Goal: Task Accomplishment & Management: Use online tool/utility

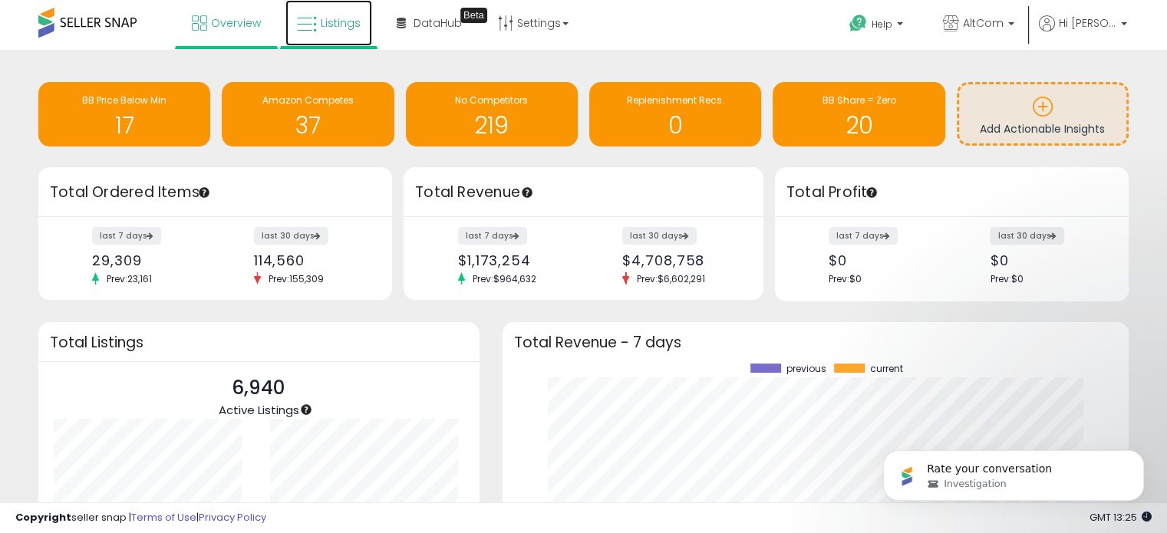
click at [344, 22] on span "Listings" at bounding box center [341, 22] width 40 height 15
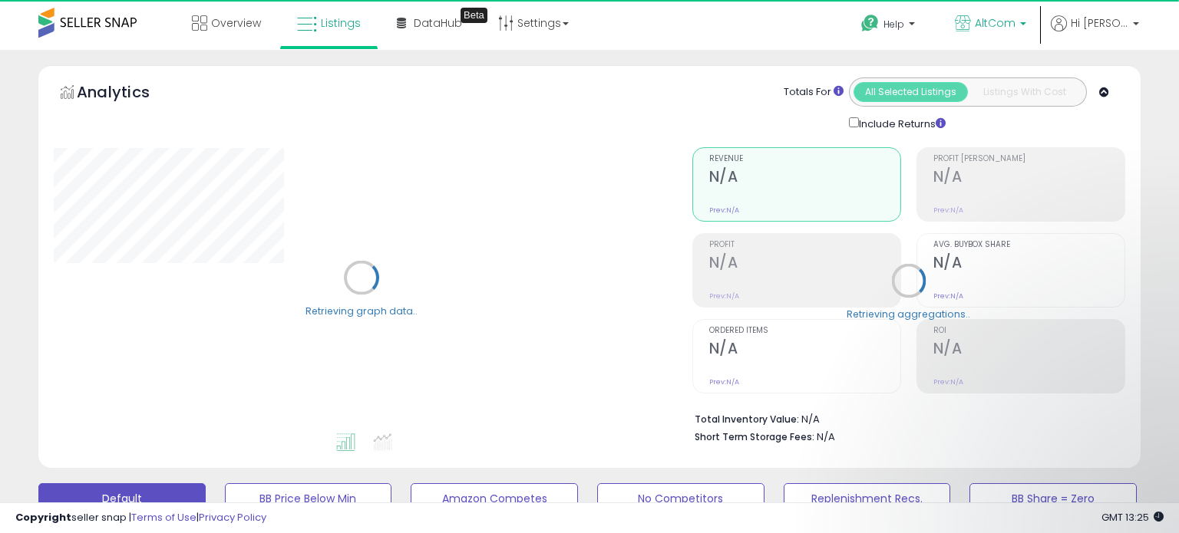
click at [1026, 33] on p "AltCom" at bounding box center [990, 24] width 71 height 19
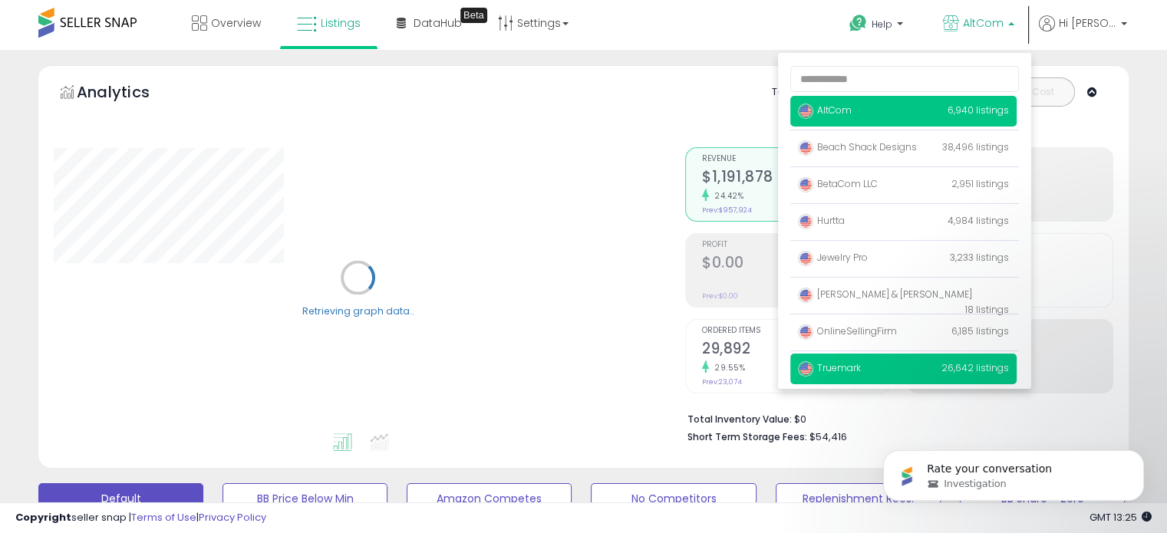
click at [861, 364] on span "Truemark" at bounding box center [829, 367] width 63 height 13
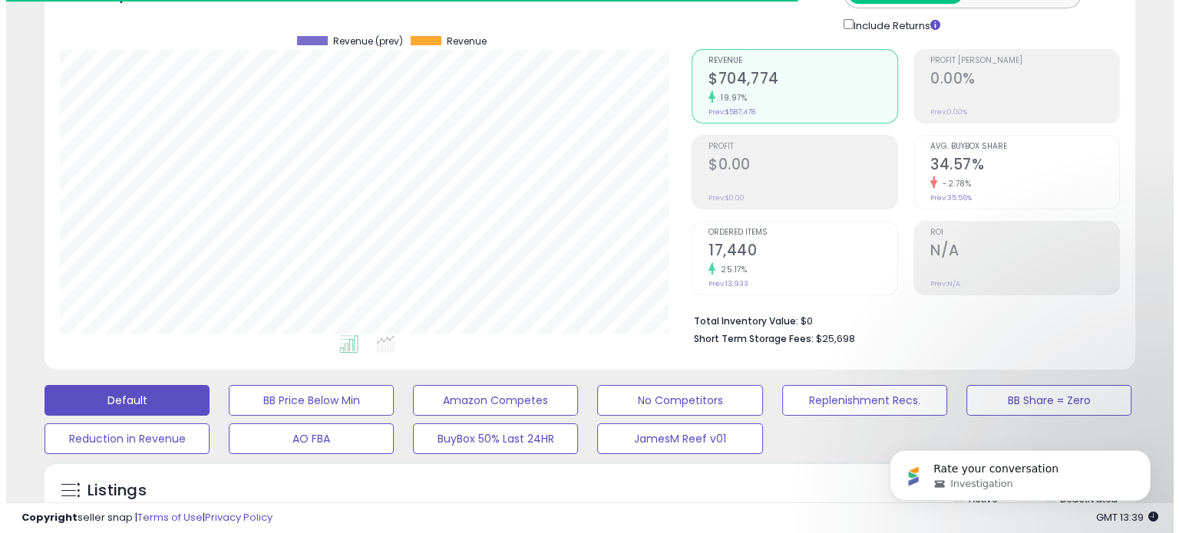
scroll to position [384, 0]
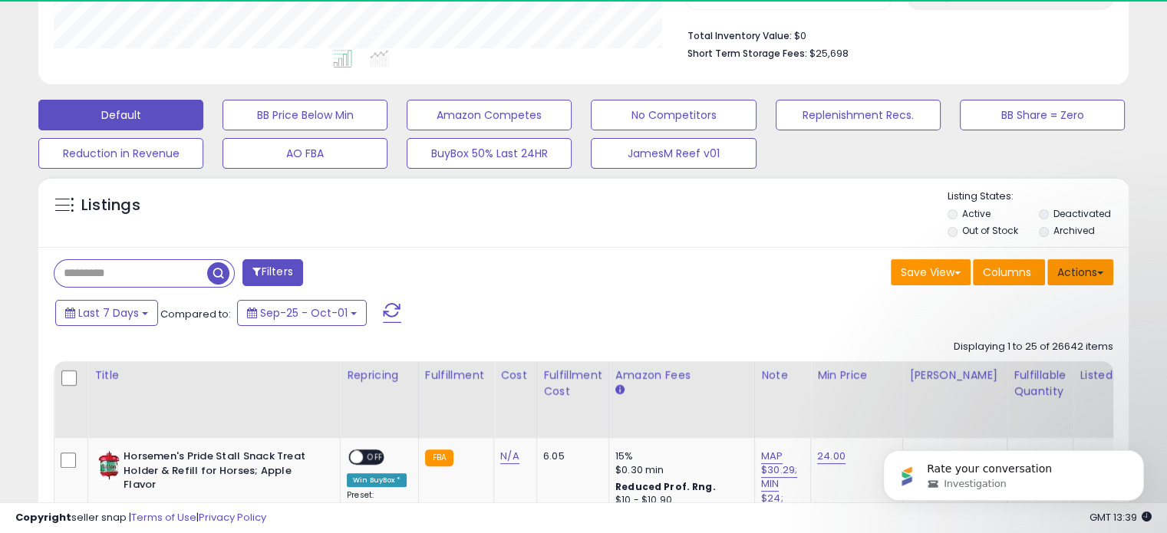
click at [1083, 272] on button "Actions" at bounding box center [1080, 272] width 66 height 26
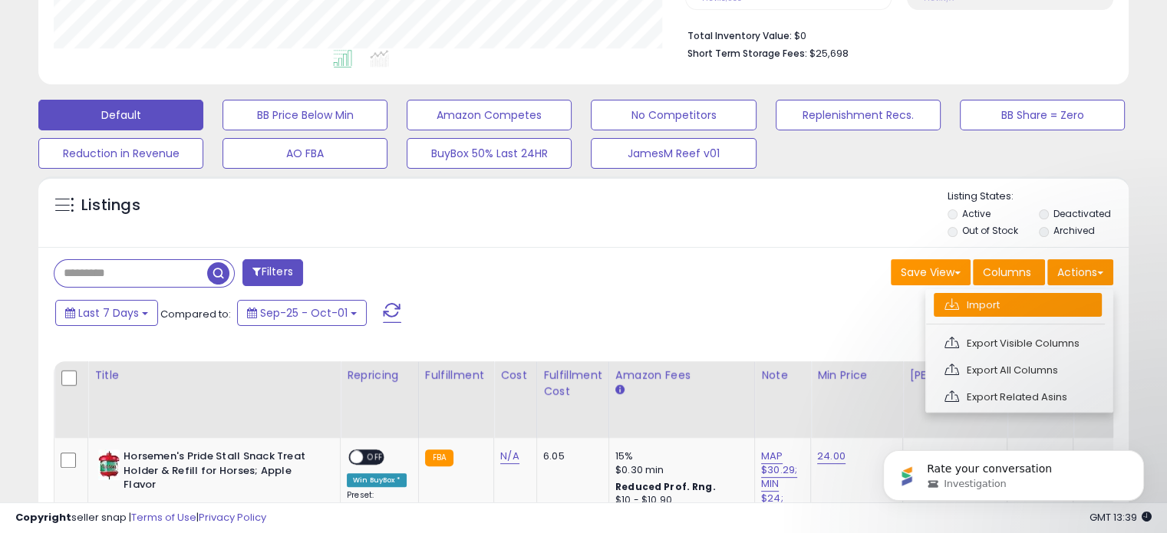
click at [1063, 298] on link "Import" at bounding box center [1018, 305] width 168 height 24
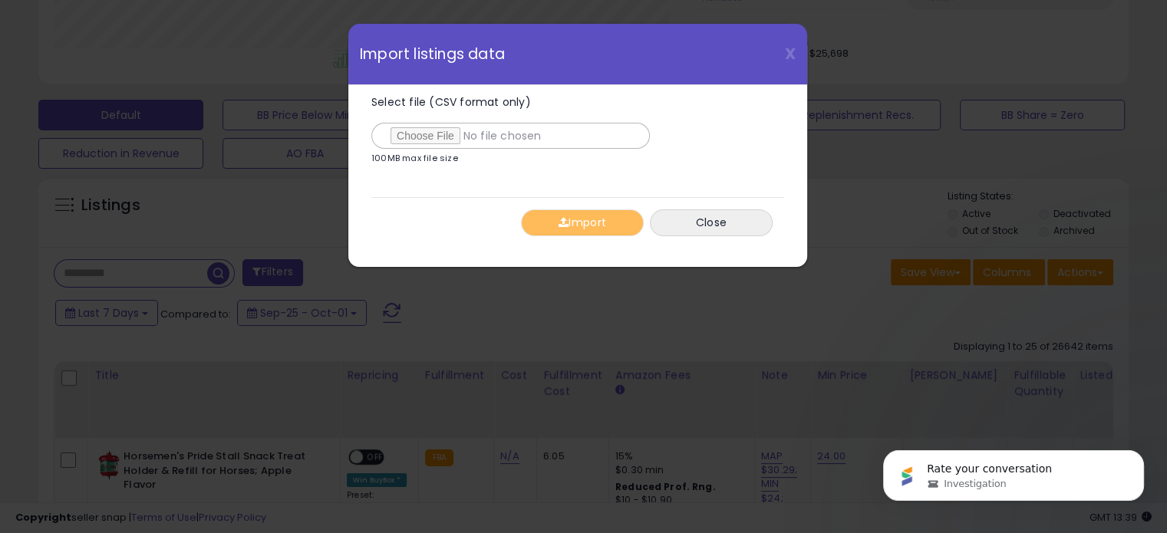
scroll to position [314, 638]
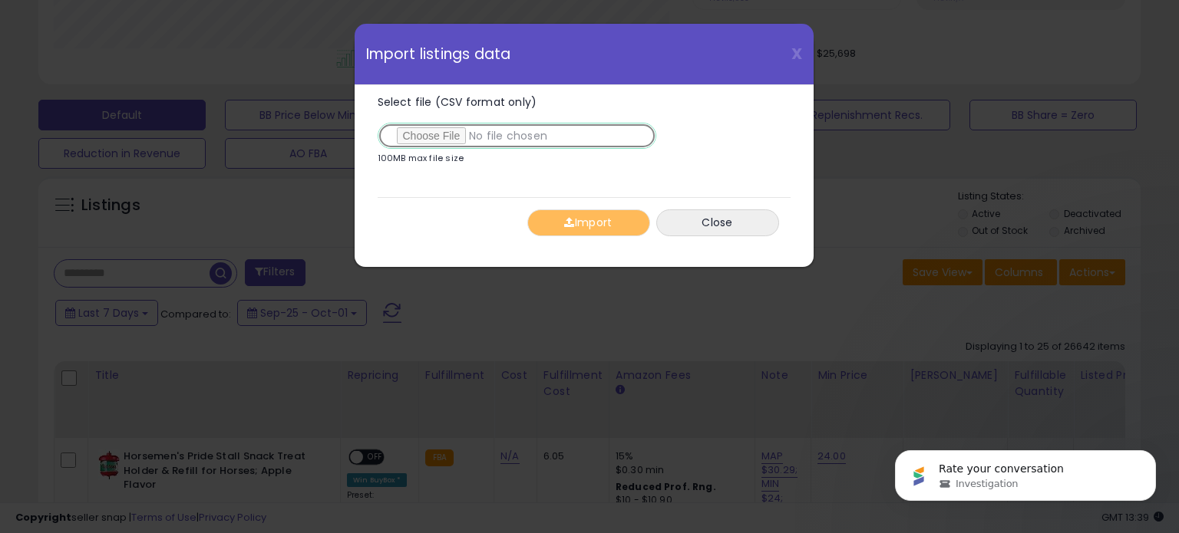
click at [445, 143] on input "Select file (CSV format only)" at bounding box center [517, 136] width 279 height 26
type input "**********"
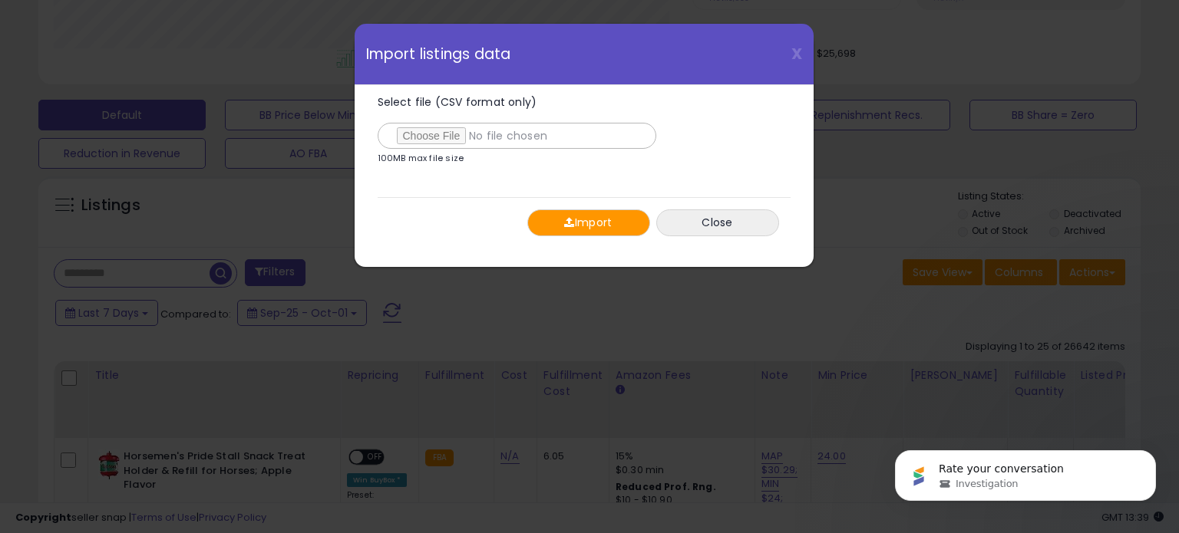
click at [592, 226] on button "Import" at bounding box center [588, 222] width 123 height 27
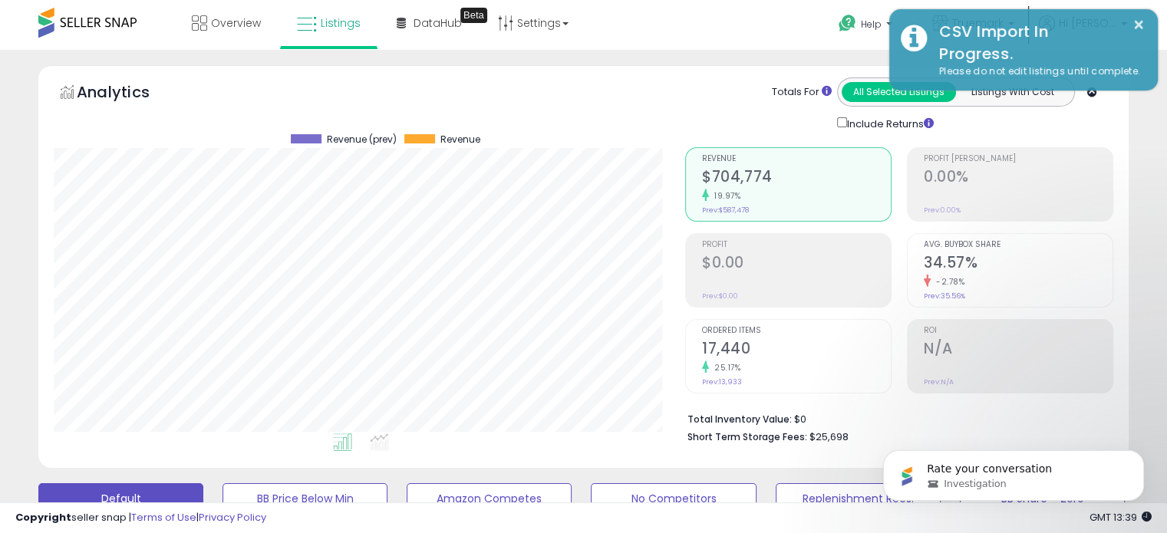
scroll to position [0, 0]
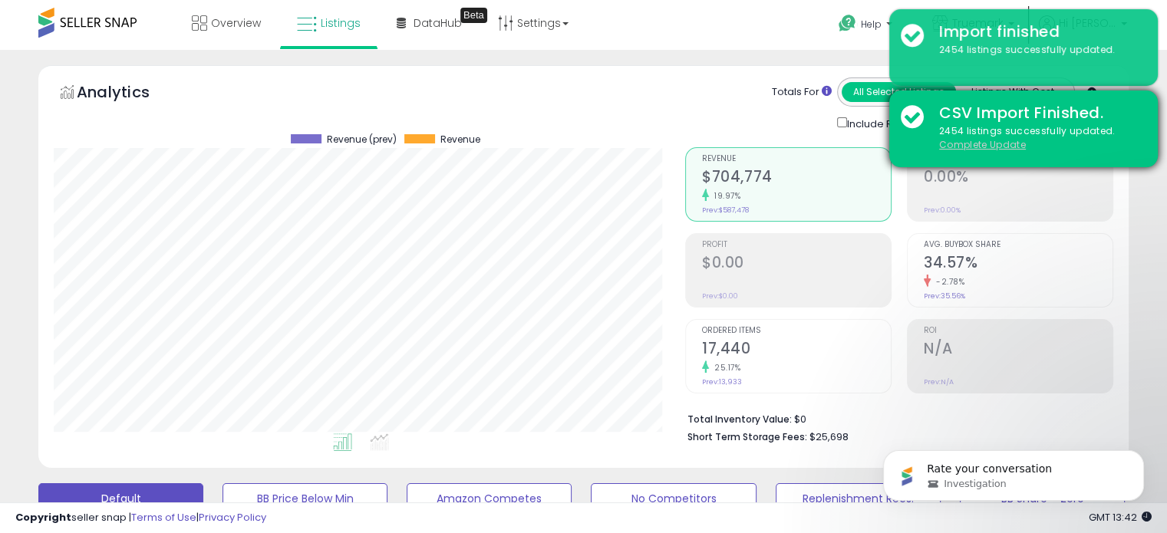
click at [992, 147] on u "Complete Update" at bounding box center [982, 144] width 87 height 13
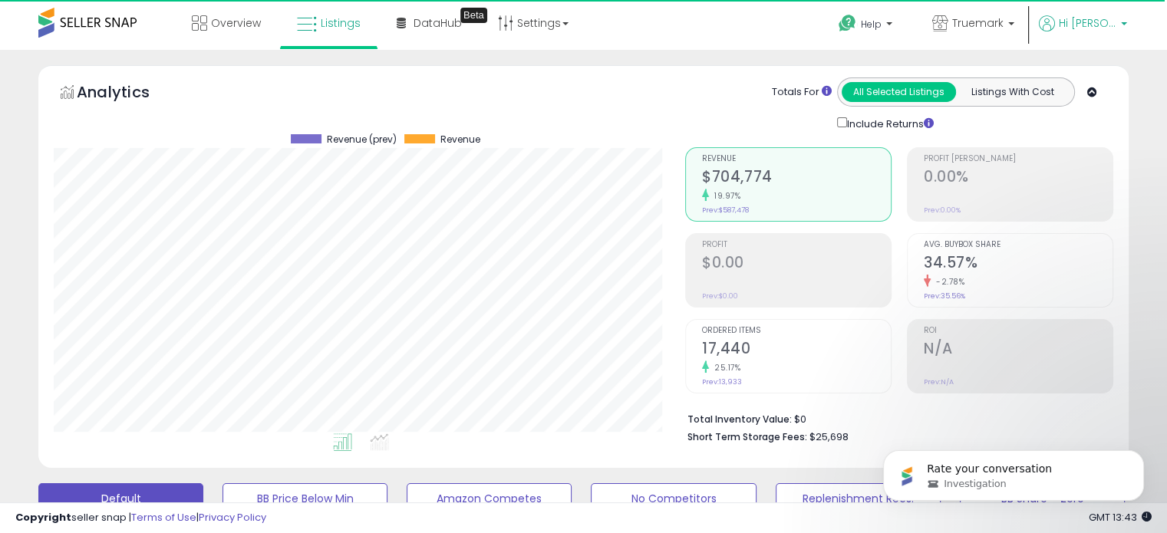
scroll to position [314, 631]
click at [1014, 19] on p "Truemark" at bounding box center [973, 24] width 82 height 19
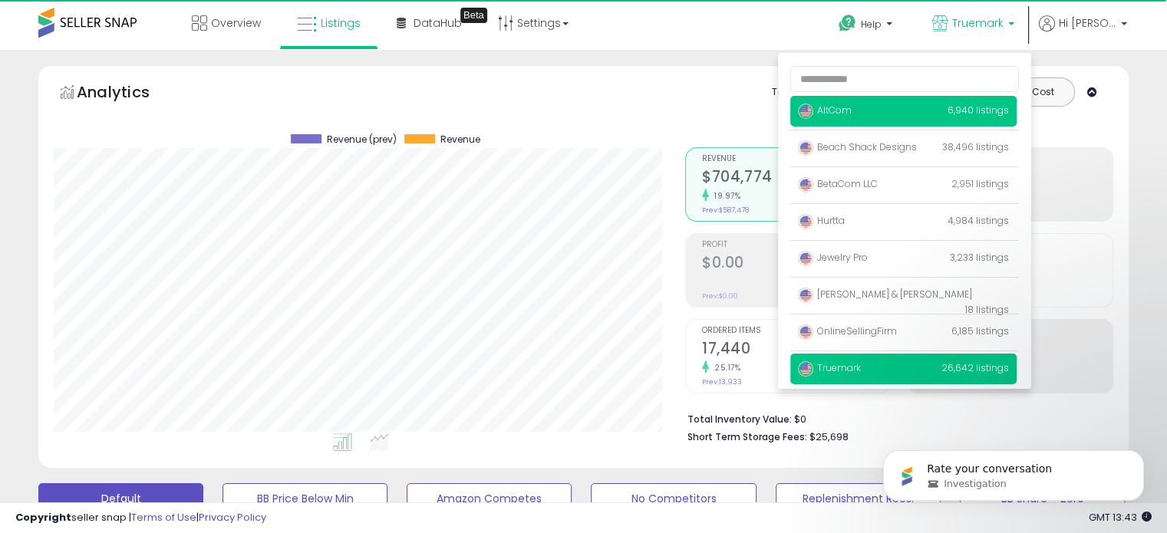
click at [852, 113] on span "AltCom" at bounding box center [825, 110] width 54 height 13
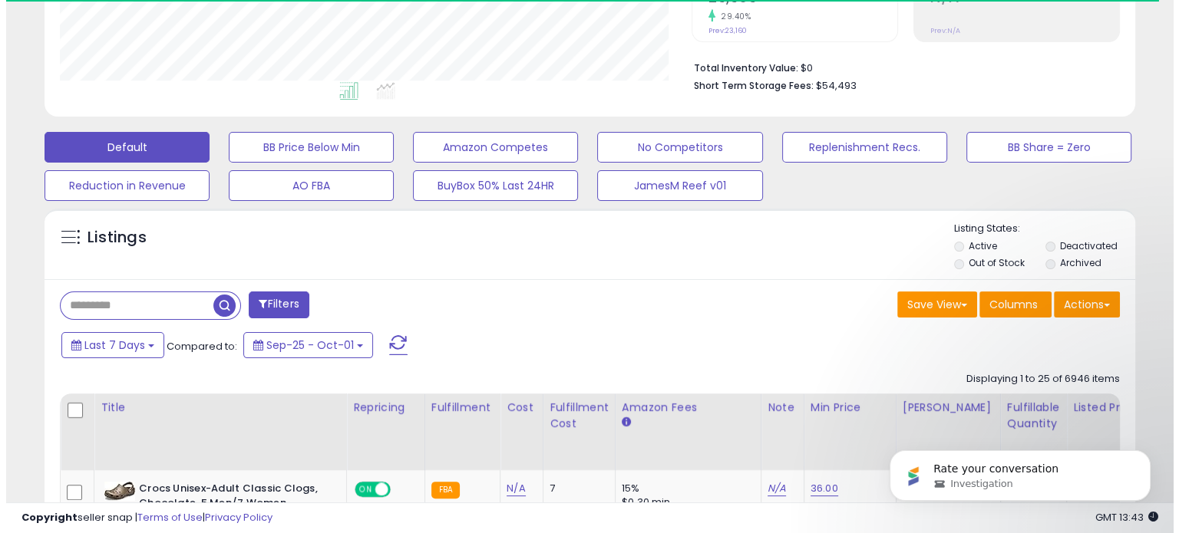
scroll to position [460, 0]
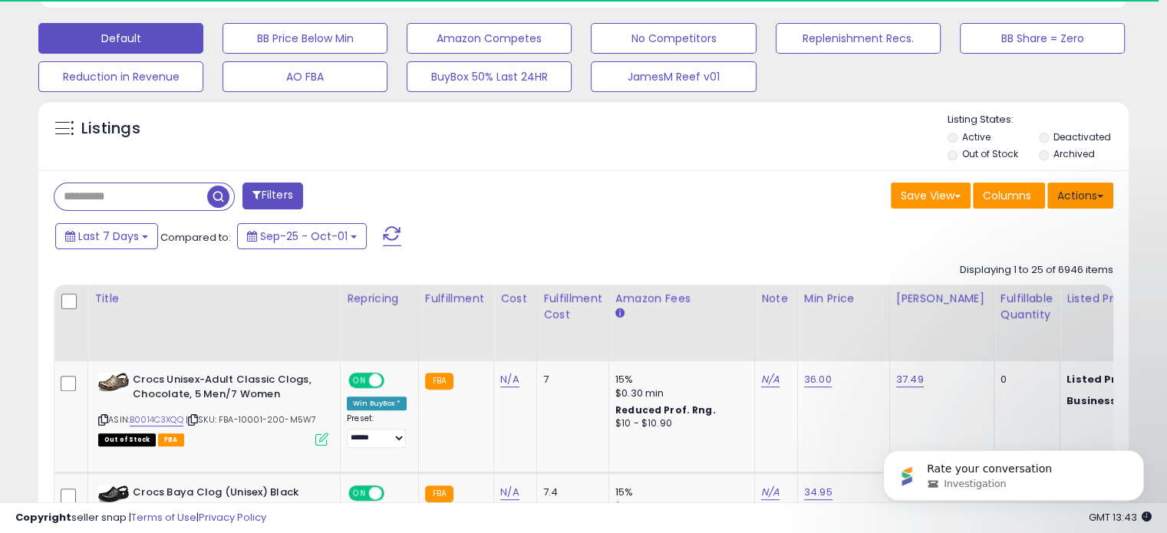
click at [1077, 202] on button "Actions" at bounding box center [1080, 196] width 66 height 26
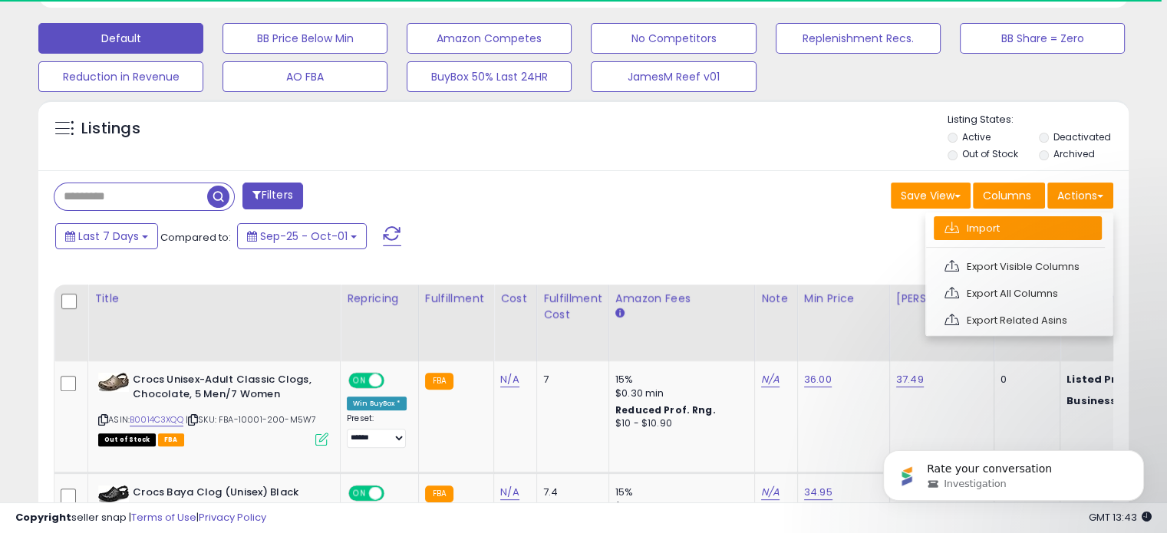
click at [1070, 230] on link "Import" at bounding box center [1018, 228] width 168 height 24
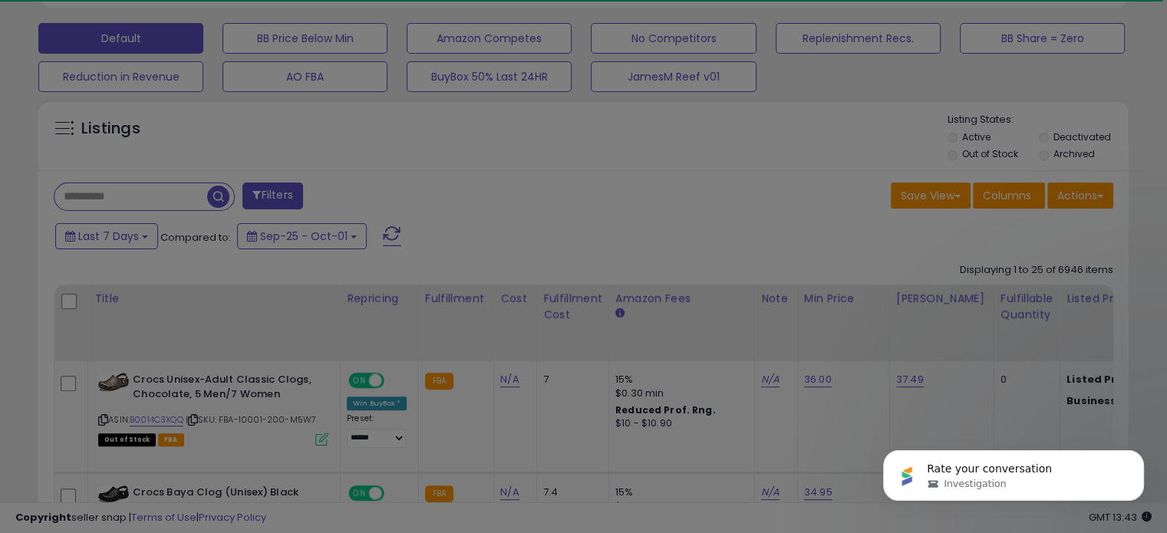
scroll to position [314, 638]
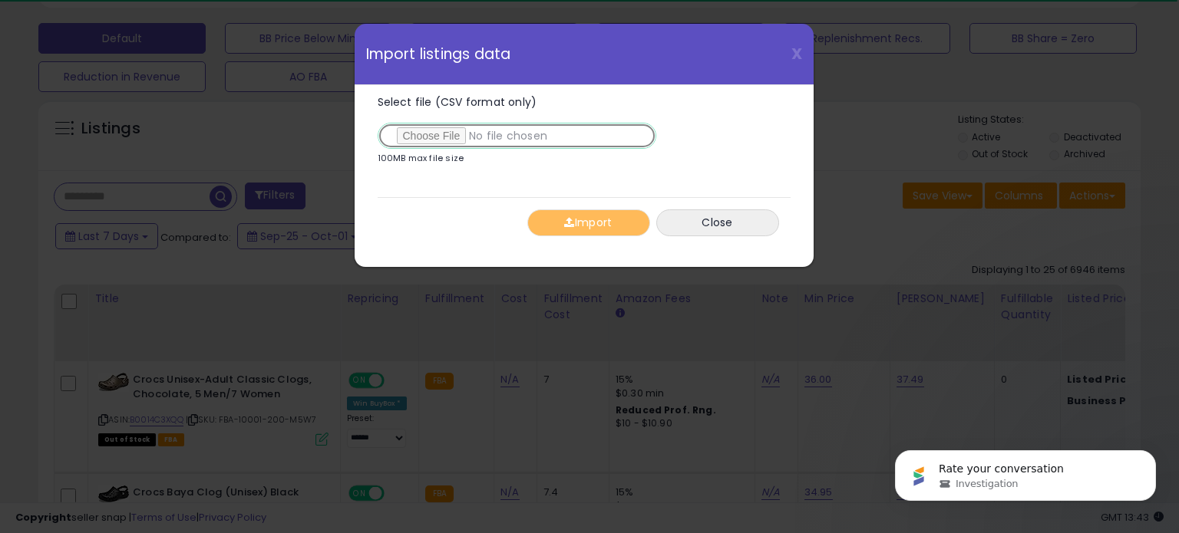
click at [451, 134] on input "Select file (CSV format only)" at bounding box center [517, 136] width 279 height 26
type input "**********"
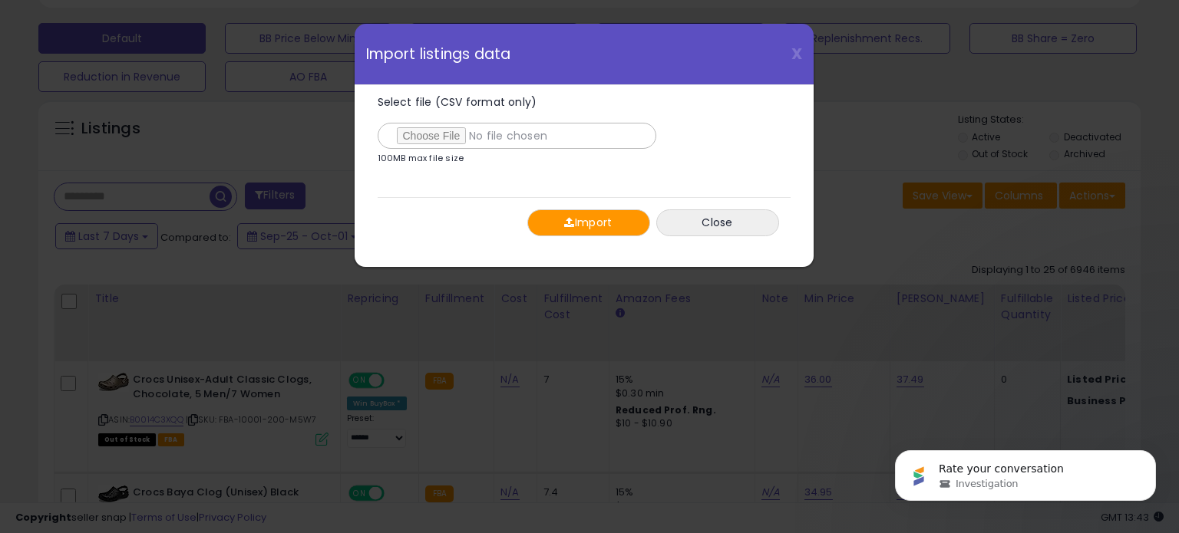
click at [598, 219] on button "Import" at bounding box center [588, 222] width 123 height 27
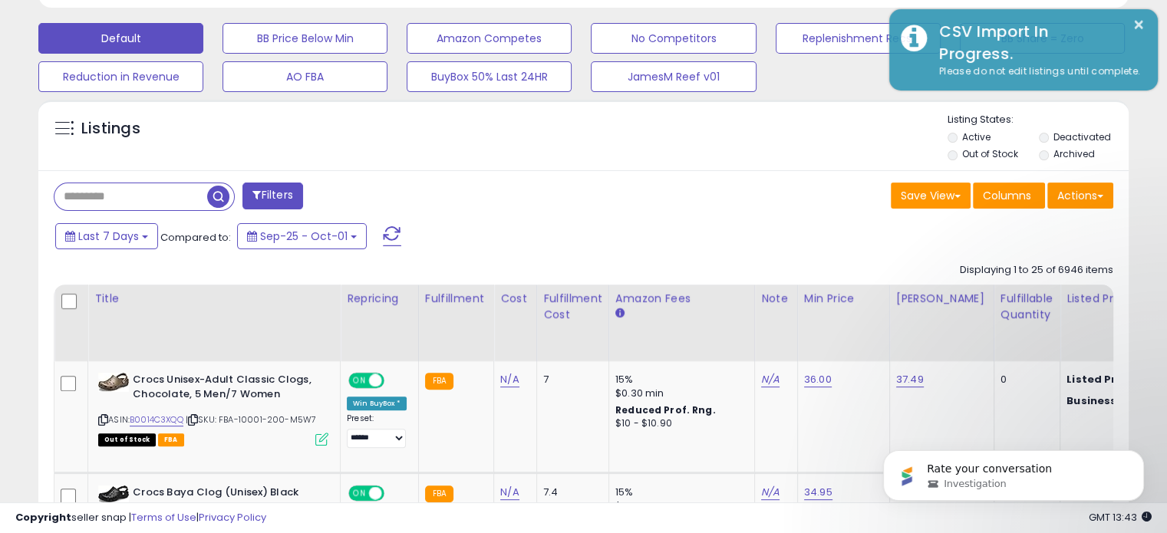
scroll to position [766969, 766652]
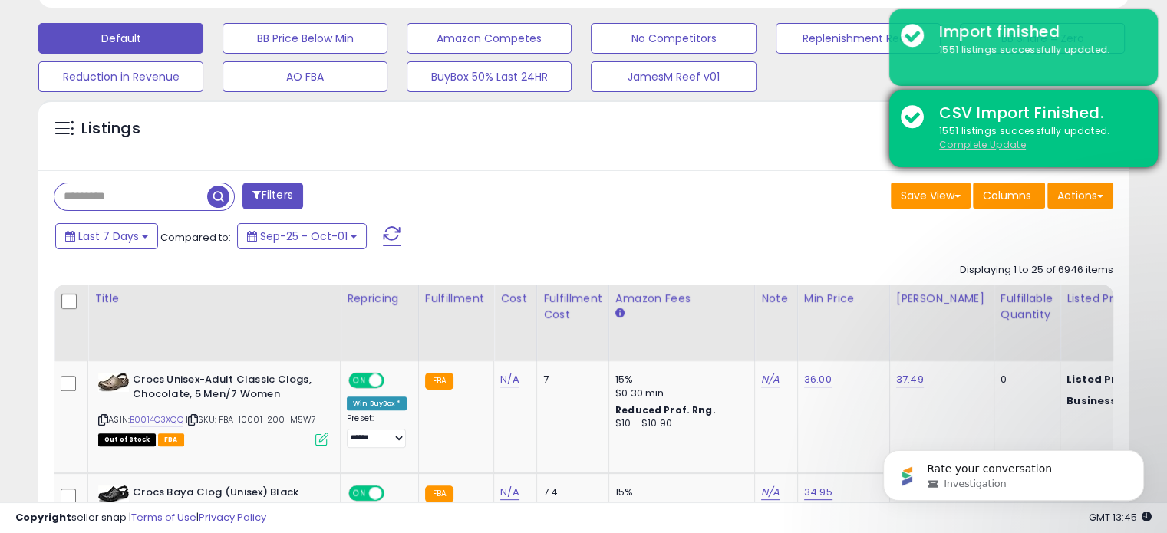
click at [961, 140] on u "Complete Update" at bounding box center [982, 144] width 87 height 13
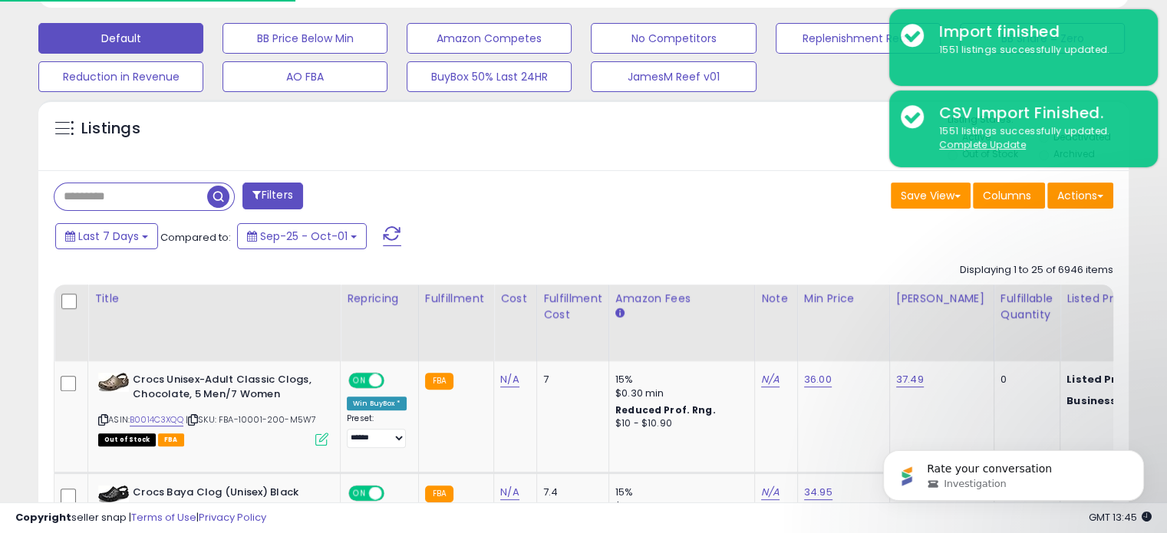
click at [0, 0] on div "Retrieving listings data.." at bounding box center [0, 0] width 0 height 0
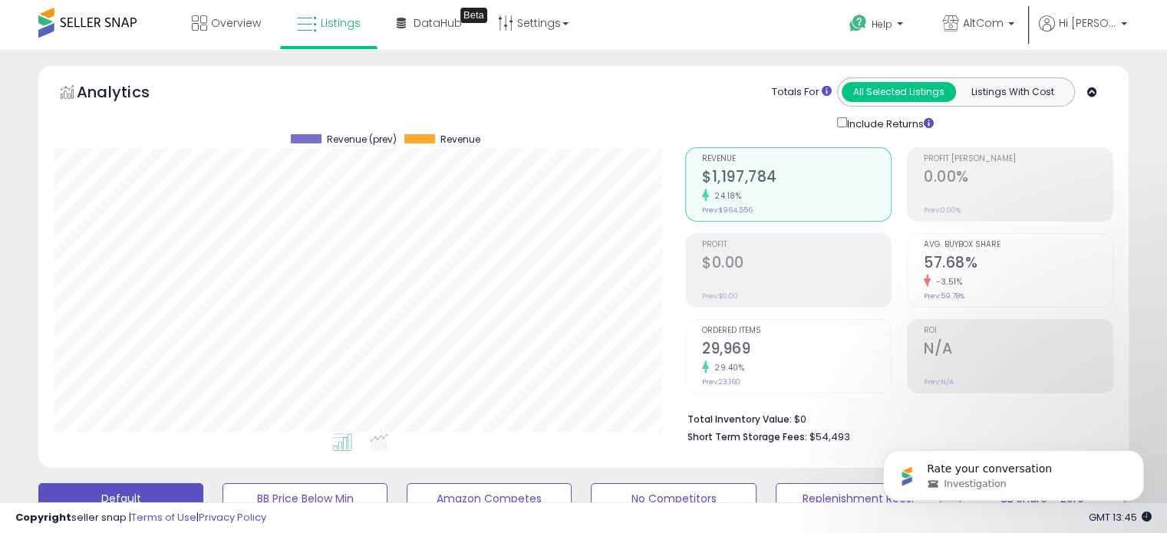
scroll to position [314, 631]
click at [1014, 21] on p "AltCom" at bounding box center [978, 24] width 71 height 19
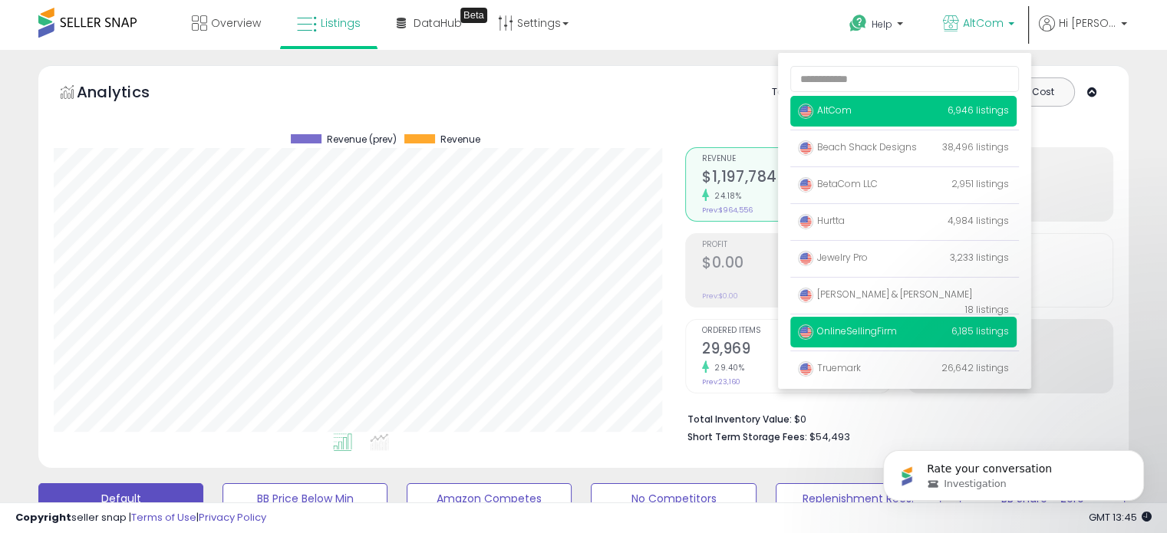
click at [929, 340] on p "OnlineSellingFirm 6,185 listings" at bounding box center [903, 332] width 226 height 31
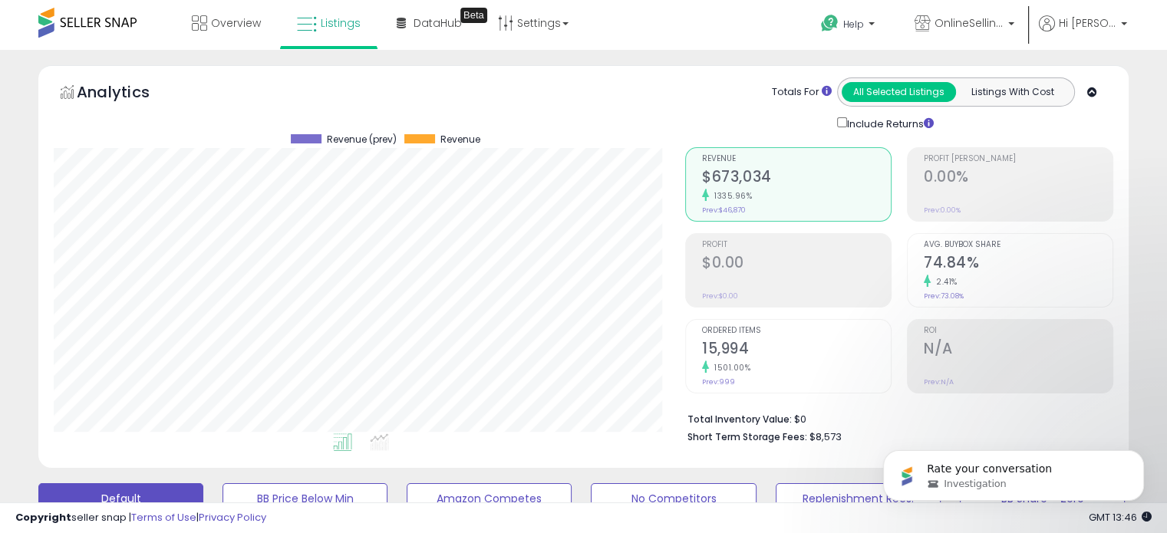
scroll to position [230, 0]
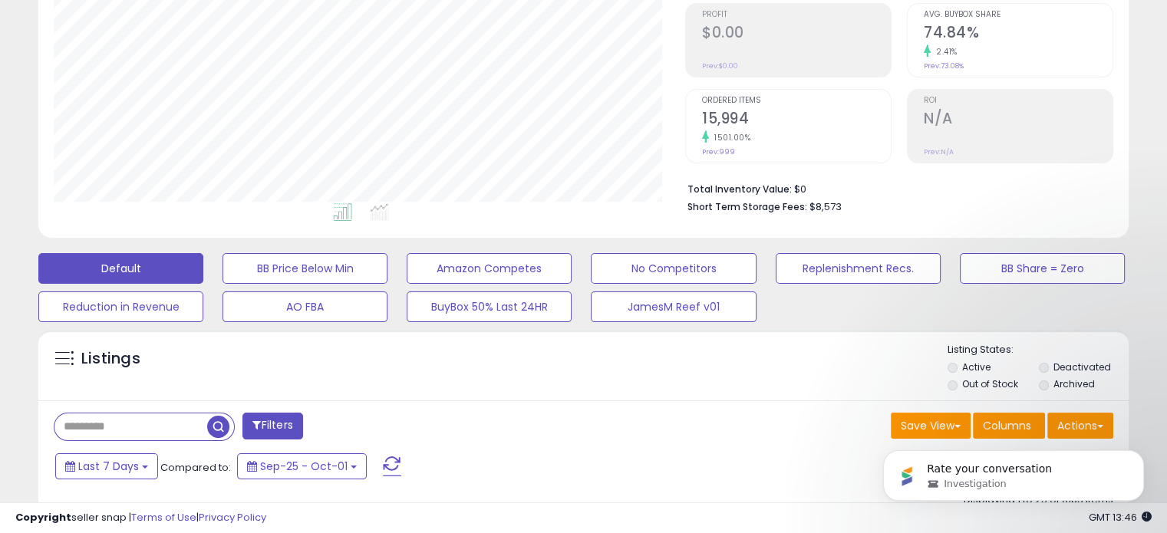
click at [1070, 427] on body "Rate your conversation Investigation" at bounding box center [1013, 471] width 295 height 95
click at [1090, 424] on body "Rate your conversation Investigation" at bounding box center [1013, 471] width 295 height 95
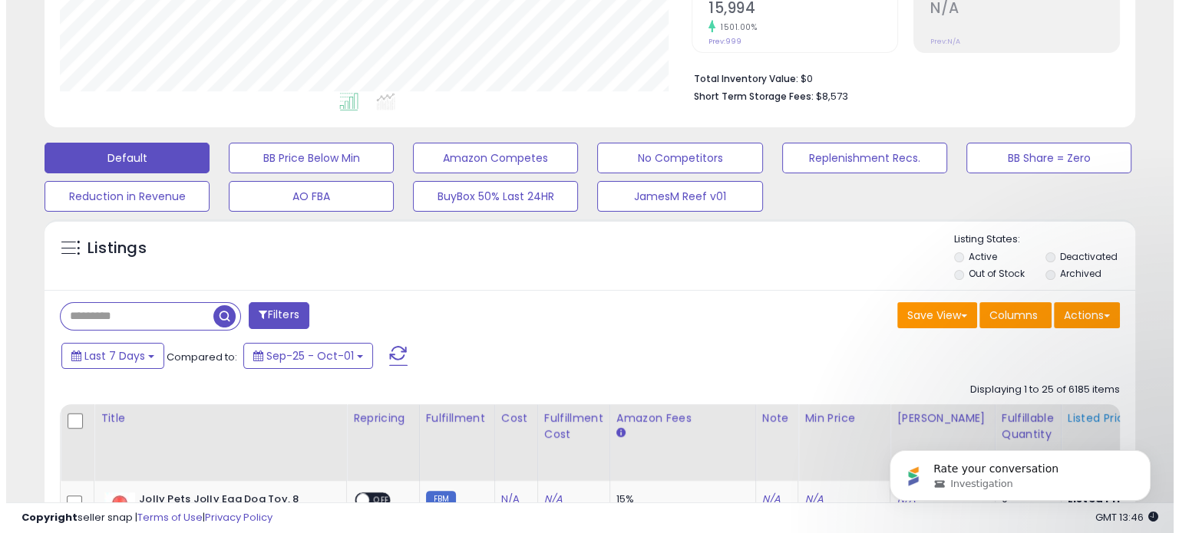
scroll to position [384, 0]
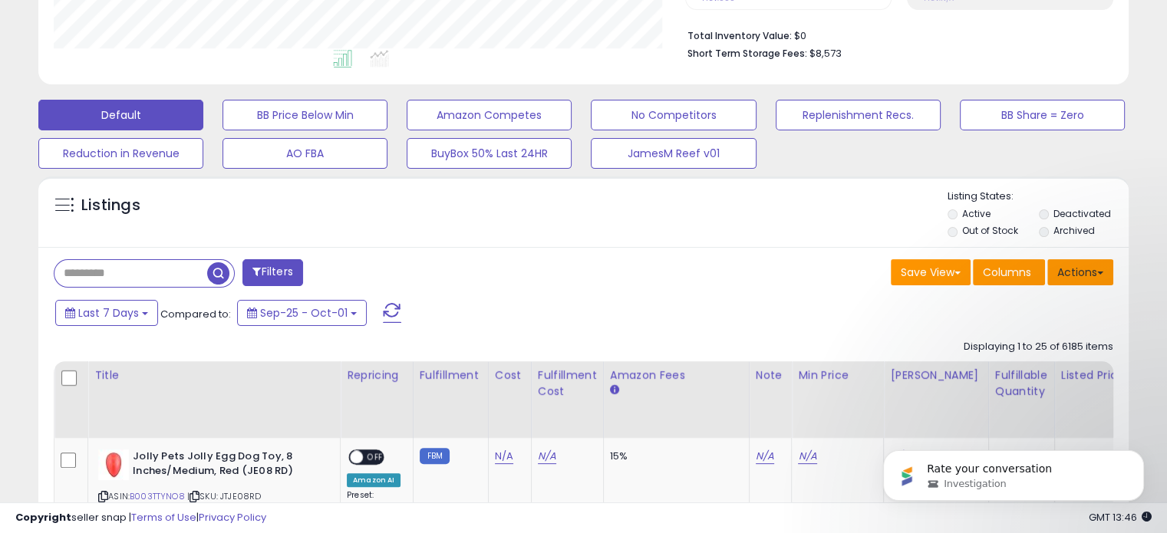
click at [1084, 267] on button "Actions" at bounding box center [1080, 272] width 66 height 26
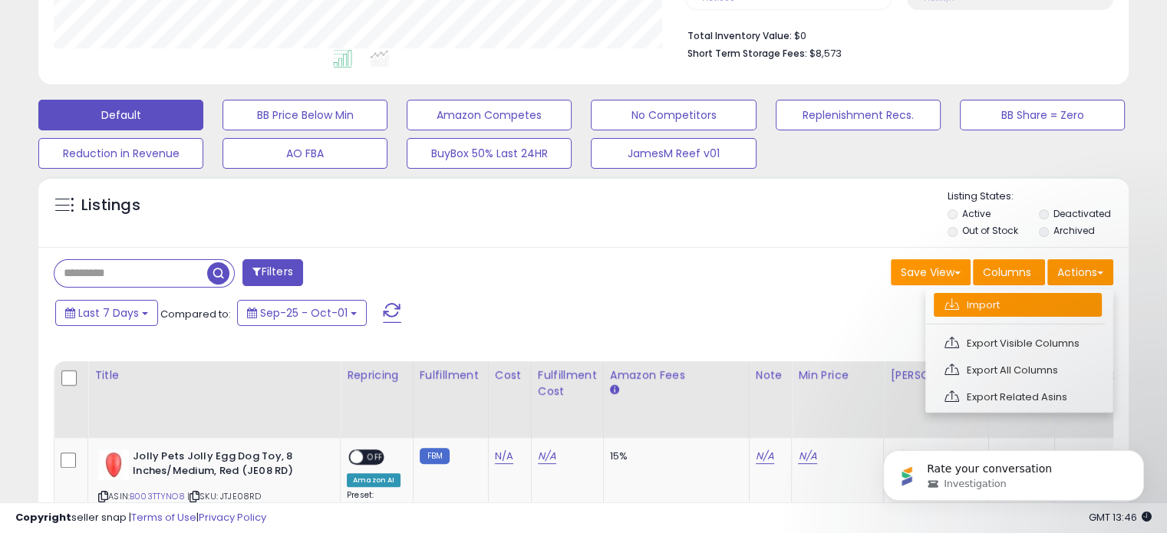
click at [1032, 297] on link "Import" at bounding box center [1018, 305] width 168 height 24
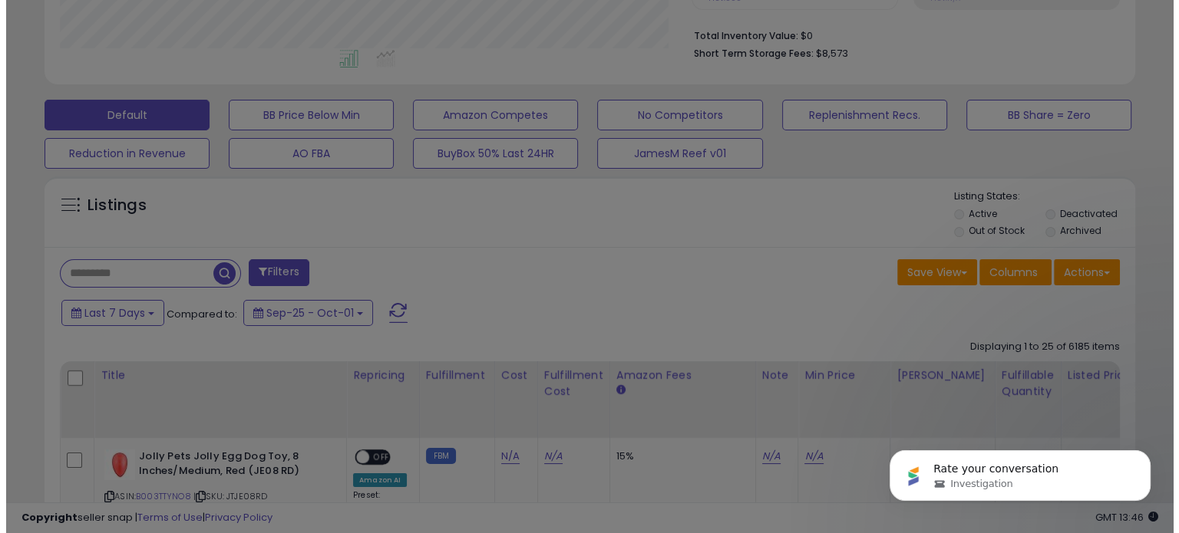
scroll to position [314, 638]
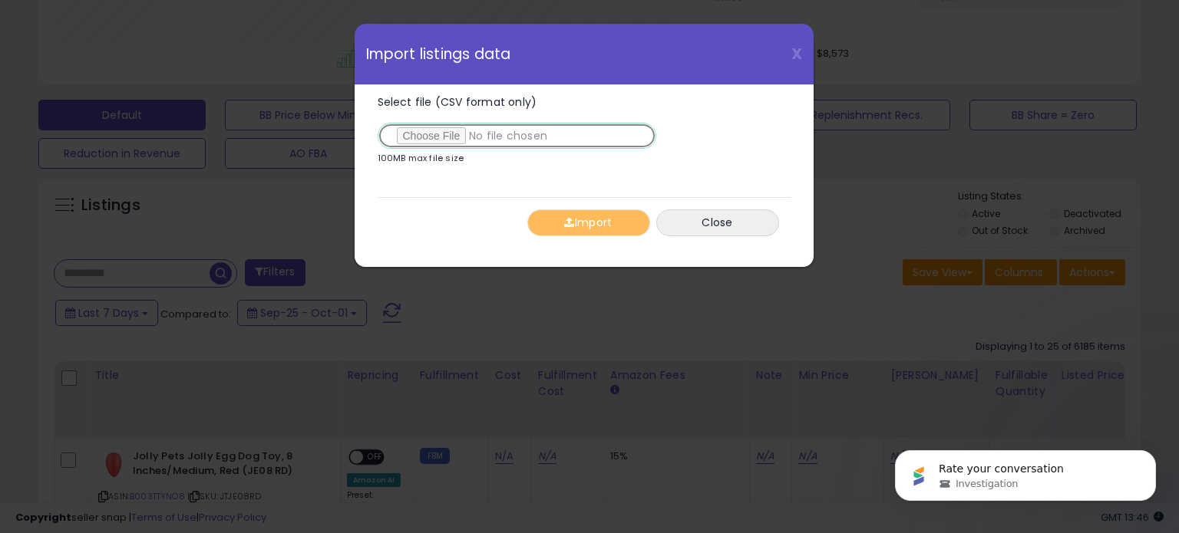
click at [434, 136] on input "Select file (CSV format only)" at bounding box center [517, 136] width 279 height 26
type input "**********"
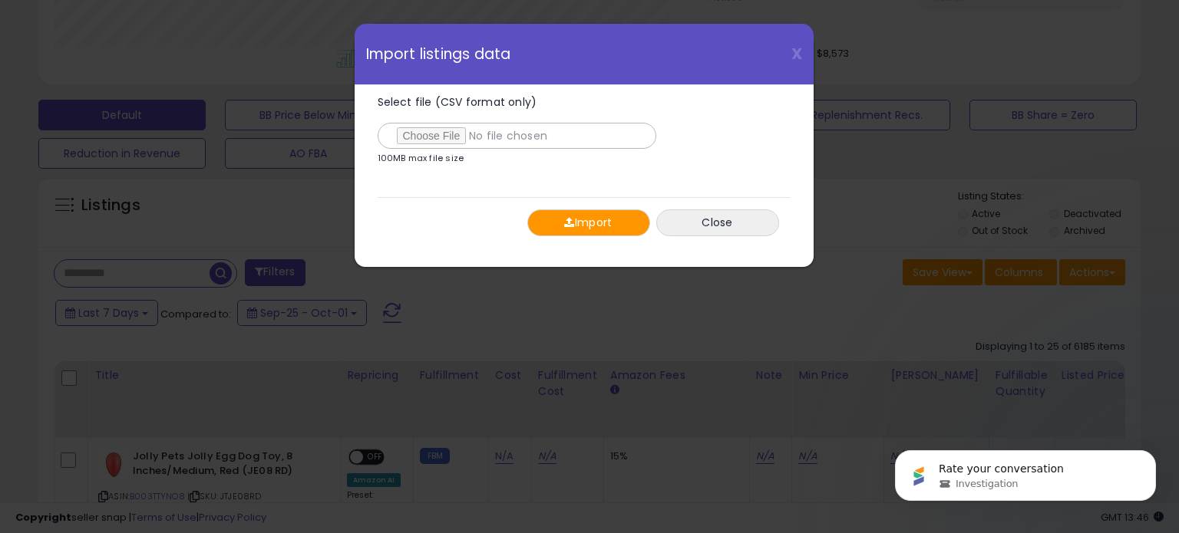
click at [617, 220] on button "Import" at bounding box center [588, 222] width 123 height 27
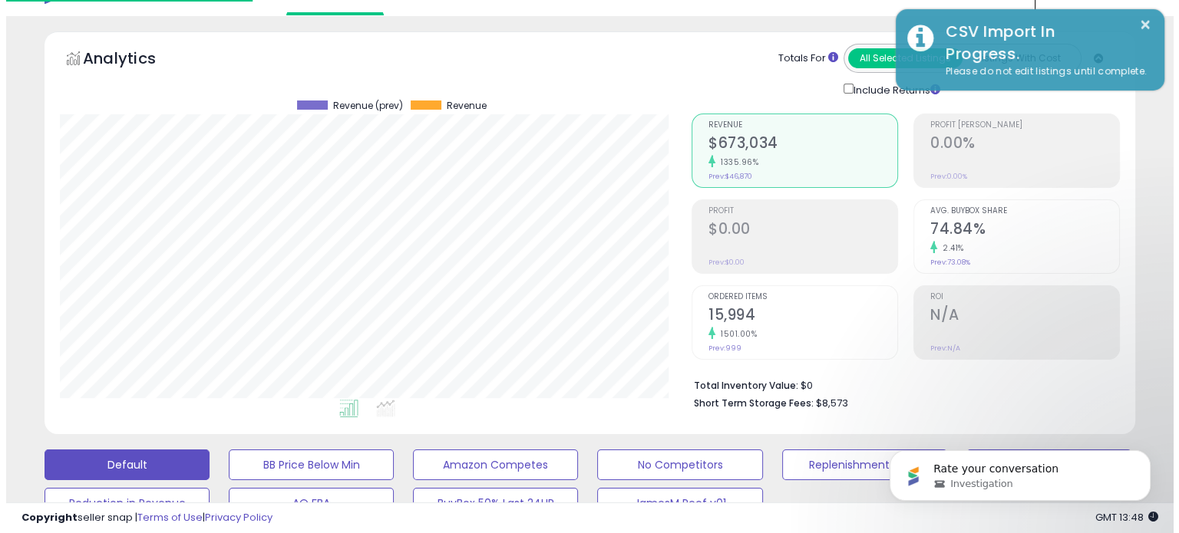
scroll to position [0, 0]
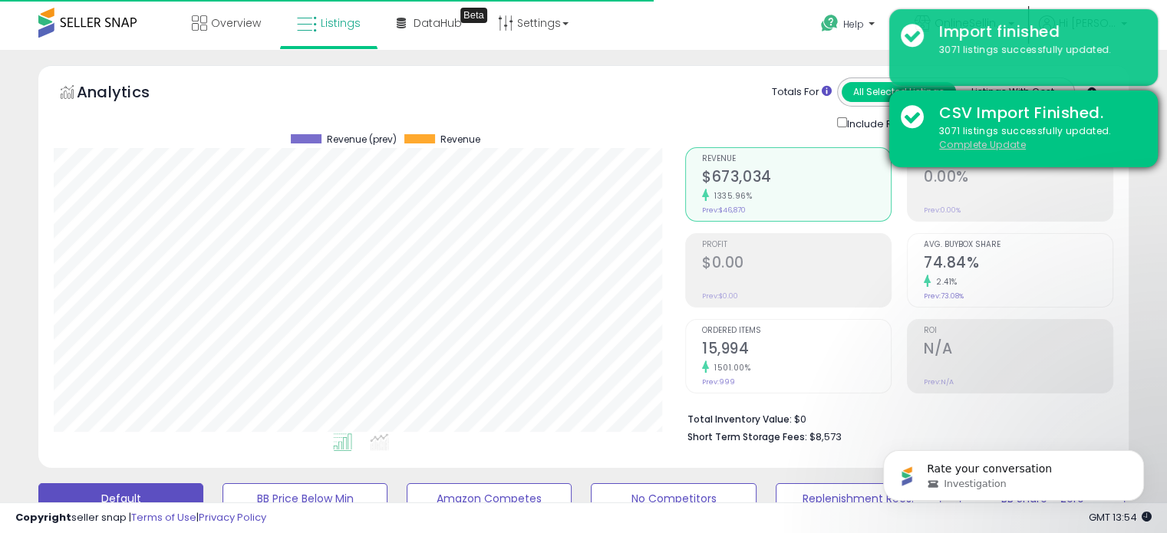
click at [967, 143] on u "Complete Update" at bounding box center [982, 144] width 87 height 13
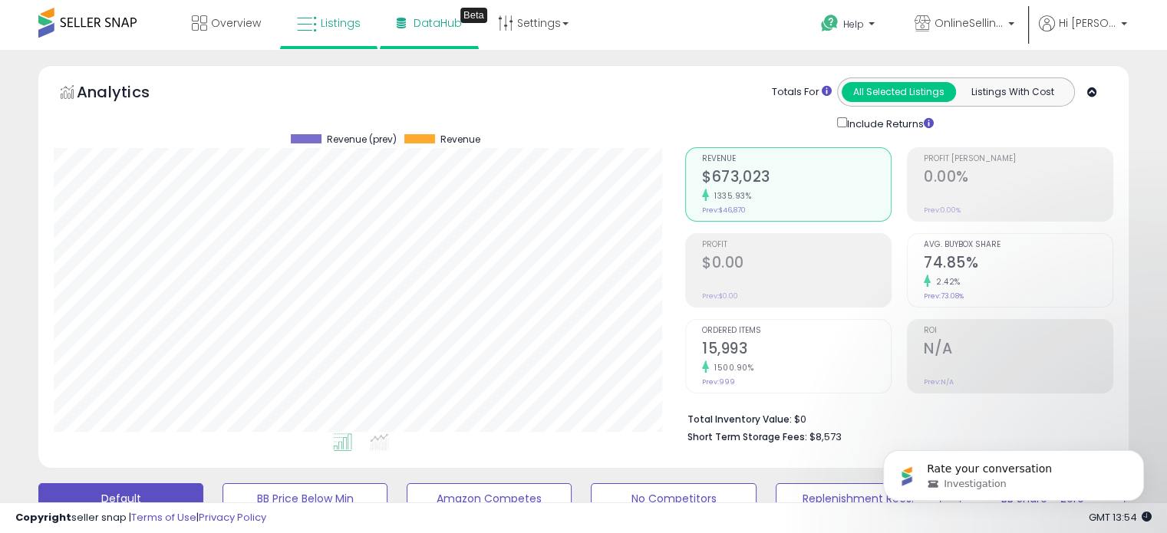
scroll to position [314, 631]
